Goal: Task Accomplishment & Management: Use online tool/utility

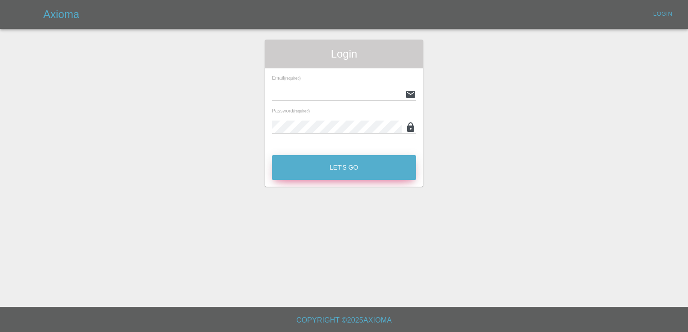
type input "[EMAIL_ADDRESS][DOMAIN_NAME]"
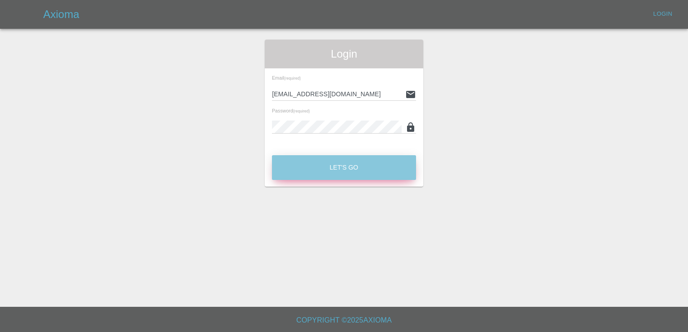
click at [346, 163] on button "Let's Go" at bounding box center [344, 167] width 144 height 25
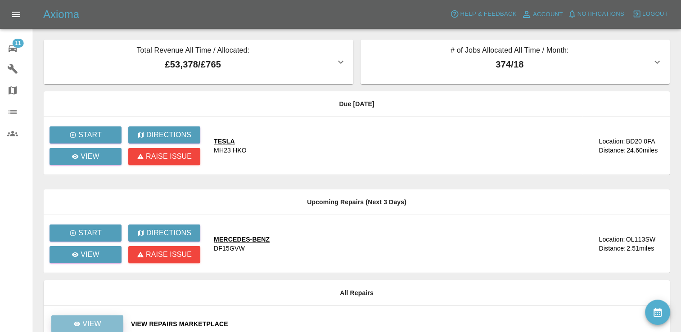
click at [93, 324] on p "View" at bounding box center [91, 324] width 19 height 11
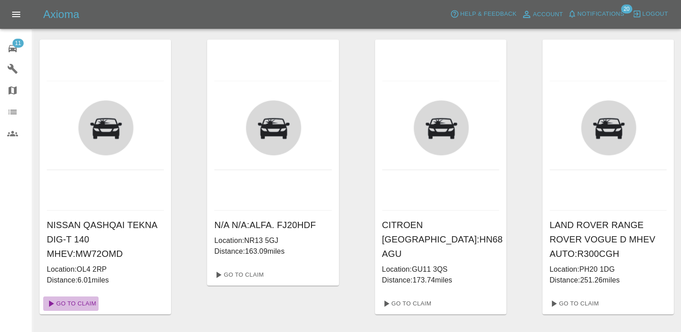
click at [78, 301] on link "Go To Claim" at bounding box center [70, 304] width 55 height 14
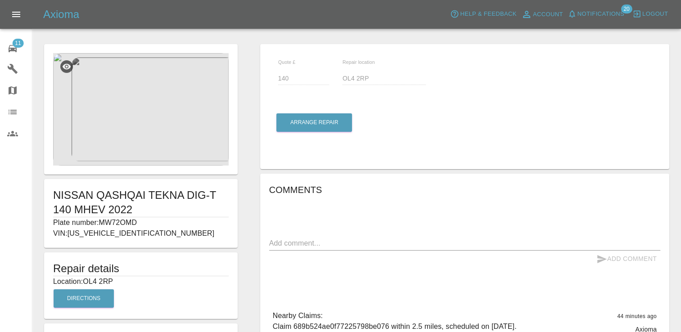
click at [162, 108] on img at bounding box center [141, 109] width 176 height 113
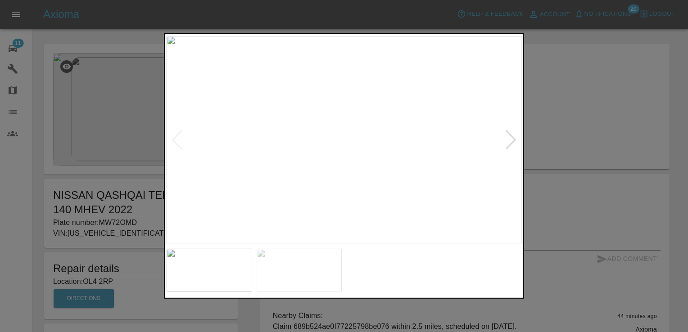
click at [508, 145] on div at bounding box center [511, 140] width 12 height 20
click at [507, 145] on img at bounding box center [344, 140] width 355 height 208
click at [559, 129] on div at bounding box center [344, 166] width 688 height 332
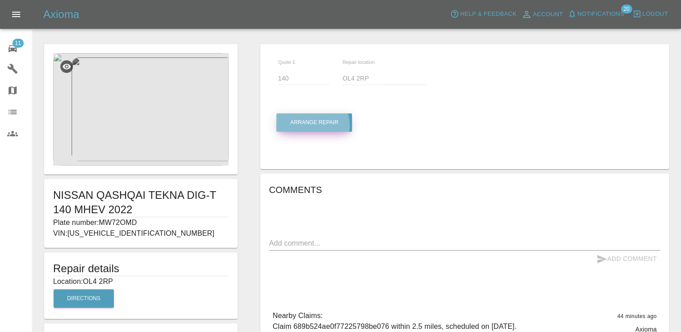
click at [303, 126] on button "Arrange Repair" at bounding box center [314, 122] width 76 height 18
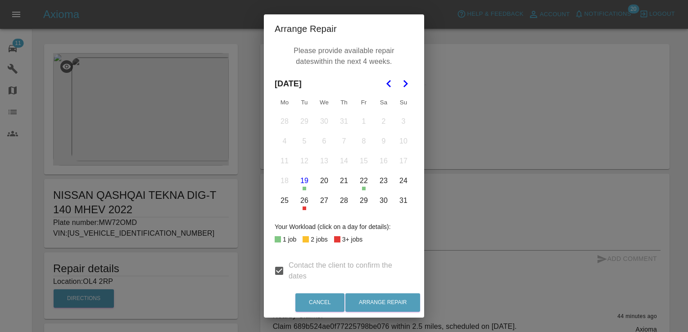
click at [403, 82] on polygon "Go to the Next Month" at bounding box center [405, 83] width 5 height 7
click at [282, 143] on button "8" at bounding box center [284, 141] width 19 height 19
click at [303, 145] on button "9" at bounding box center [304, 141] width 19 height 19
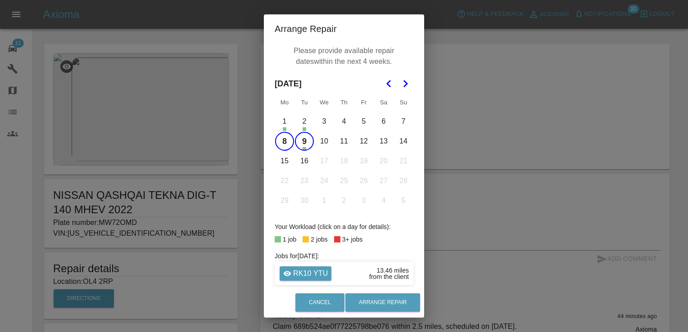
click at [322, 142] on button "10" at bounding box center [324, 141] width 19 height 19
click at [341, 140] on button "11" at bounding box center [344, 141] width 19 height 19
click at [361, 141] on button "12" at bounding box center [363, 141] width 19 height 19
click at [360, 121] on button "5" at bounding box center [363, 121] width 19 height 19
click at [374, 301] on button "Arrange Repair" at bounding box center [382, 303] width 75 height 18
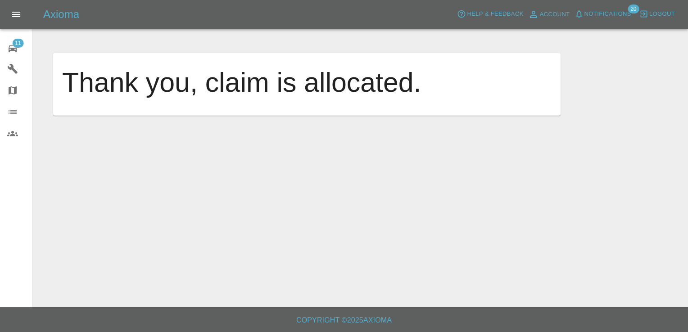
click at [11, 41] on div "11" at bounding box center [19, 47] width 25 height 13
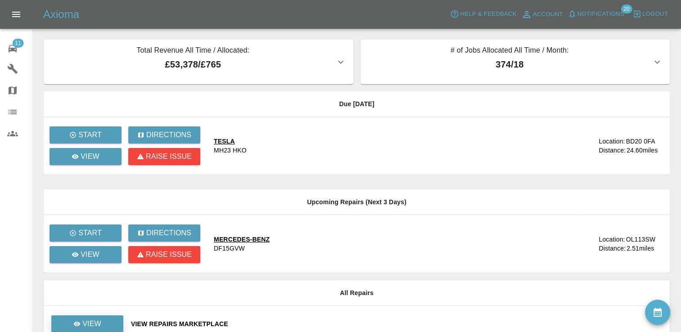
click at [104, 326] on link "View" at bounding box center [87, 324] width 72 height 17
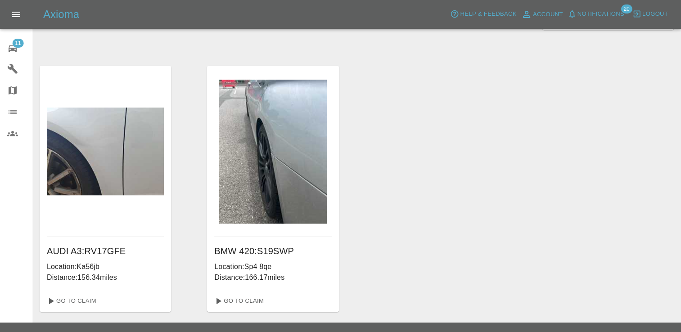
scroll to position [594, 0]
